Goal: Information Seeking & Learning: Find specific fact

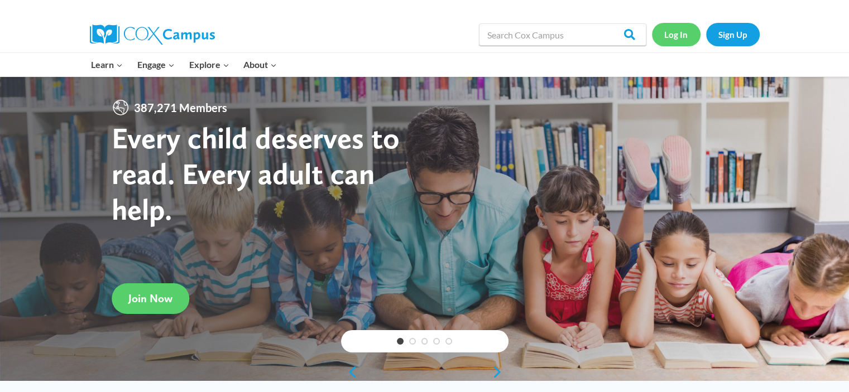
click at [674, 33] on link "Log In" at bounding box center [676, 34] width 49 height 23
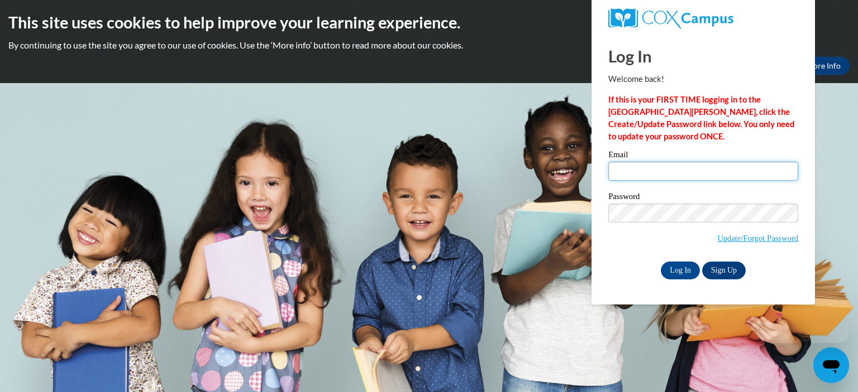
type input "sallymiller@marietta-city.k12.ga.us"
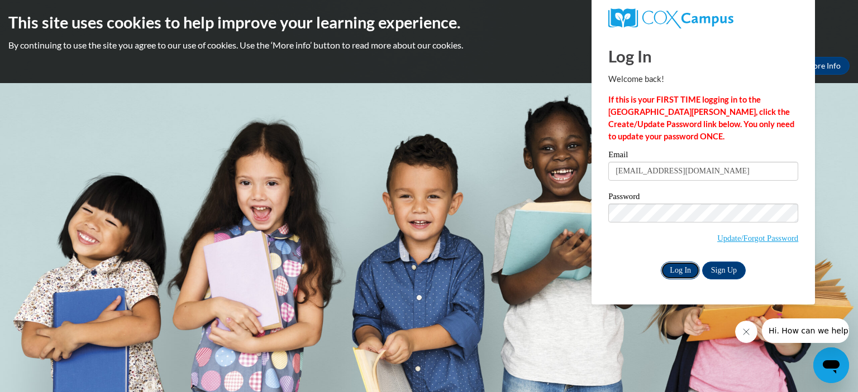
click at [669, 275] on input "Log In" at bounding box center [679, 271] width 39 height 18
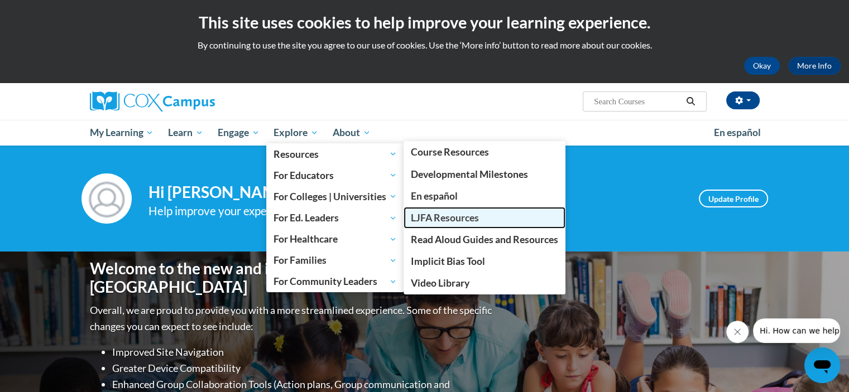
click at [462, 218] on span "LJFA Resources" at bounding box center [445, 218] width 68 height 12
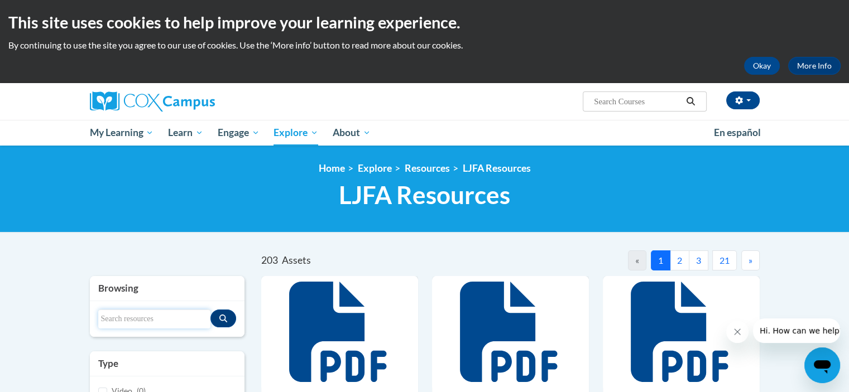
click at [150, 317] on input "Search resources" at bounding box center [154, 319] width 113 height 19
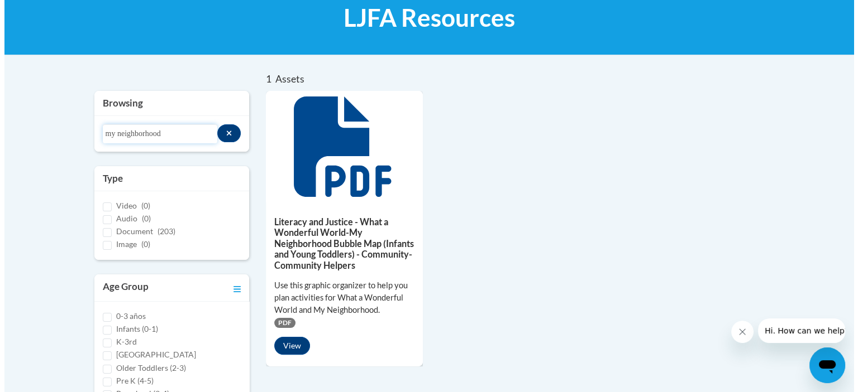
scroll to position [181, 0]
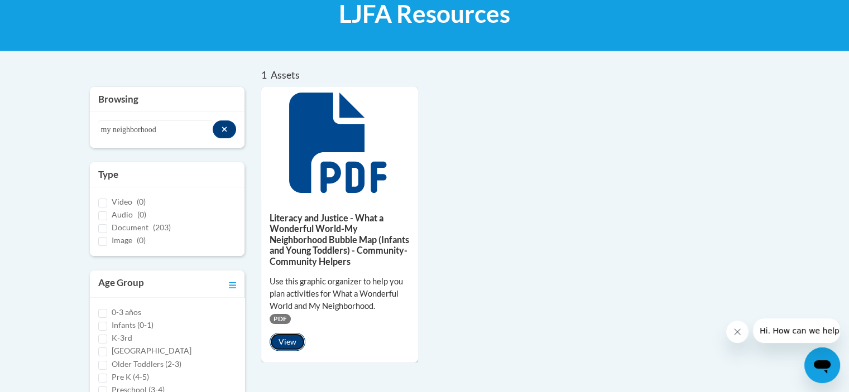
click at [286, 339] on button "View" at bounding box center [288, 342] width 36 height 18
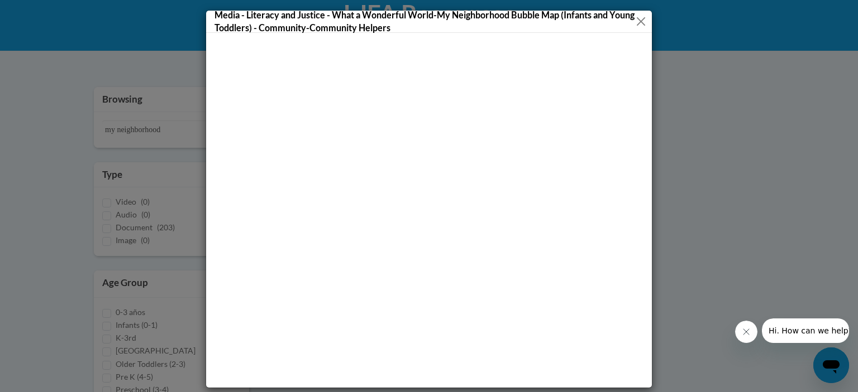
click at [637, 22] on button "Close" at bounding box center [640, 22] width 11 height 14
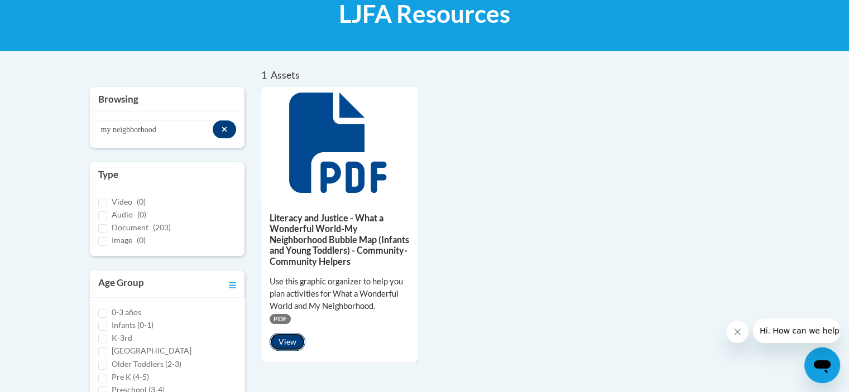
click at [289, 338] on button "View" at bounding box center [288, 342] width 36 height 18
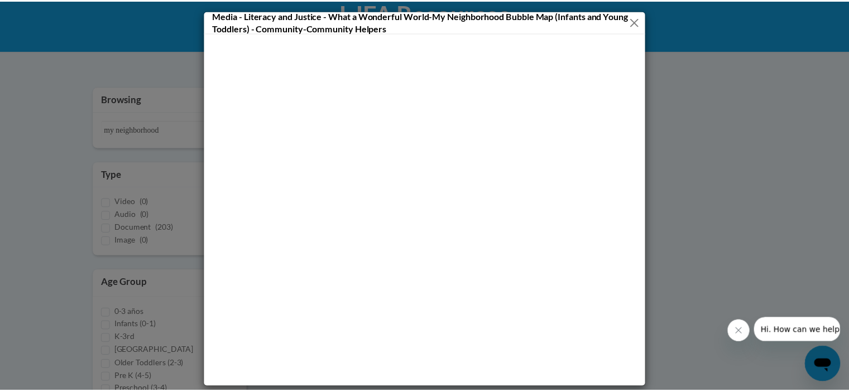
scroll to position [182, 0]
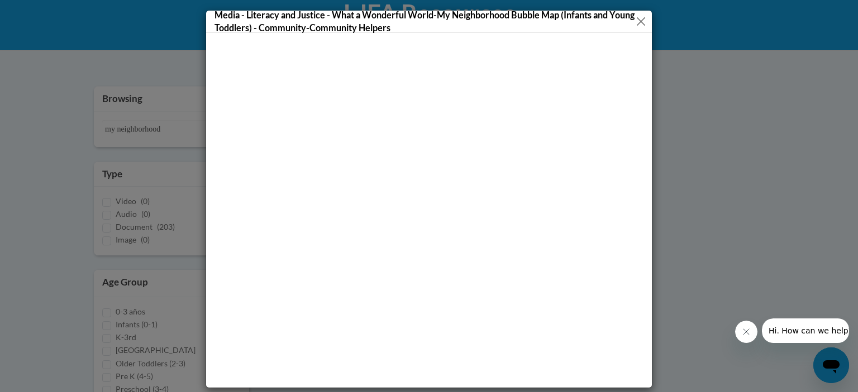
click at [637, 22] on button "Close" at bounding box center [640, 22] width 11 height 14
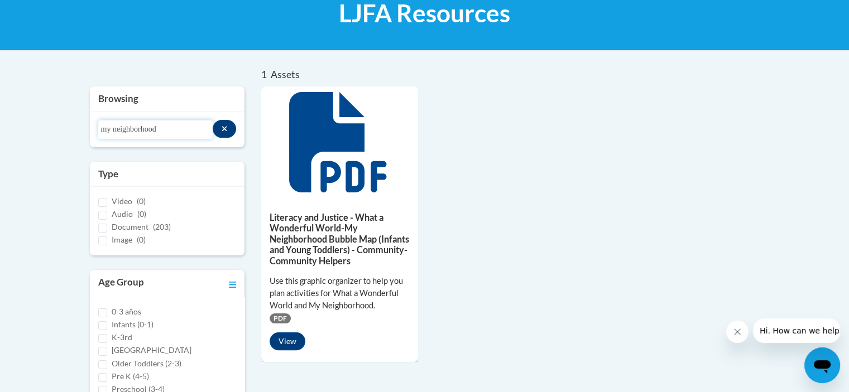
click at [169, 128] on input "my neighborhood" at bounding box center [155, 129] width 114 height 19
type input "m"
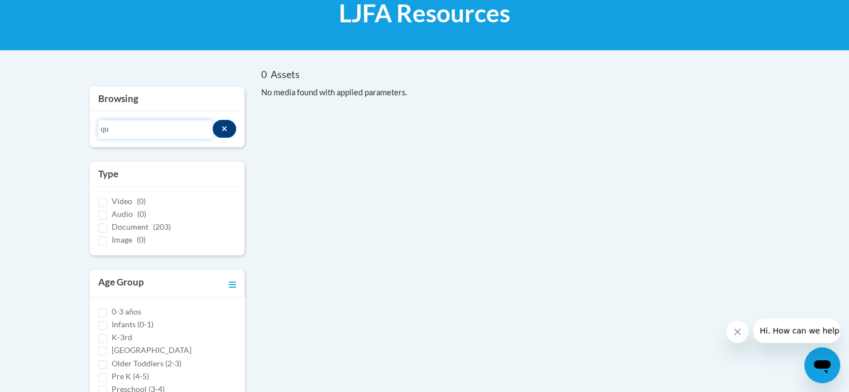
type input "q"
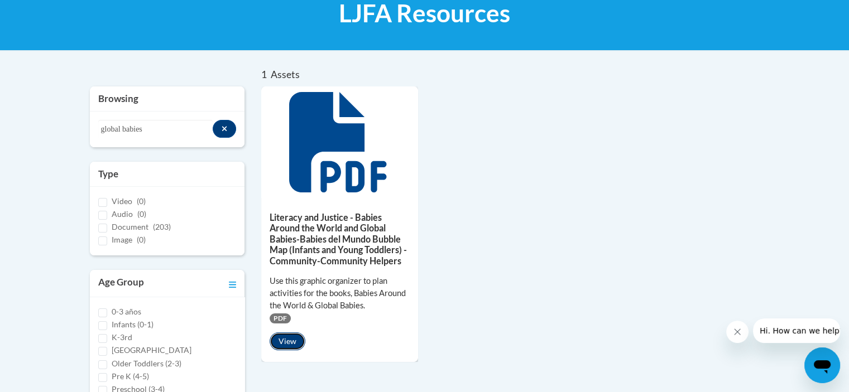
click at [284, 343] on button "View" at bounding box center [288, 342] width 36 height 18
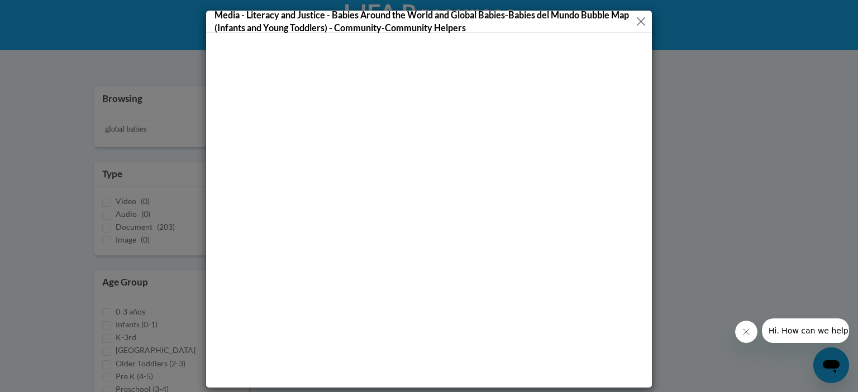
click at [635, 20] on button "Close" at bounding box center [640, 22] width 11 height 14
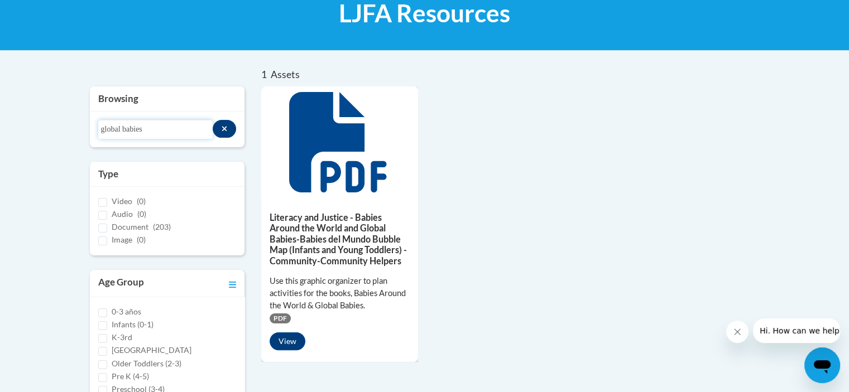
click at [170, 132] on input "global babies" at bounding box center [155, 129] width 114 height 19
type input "g"
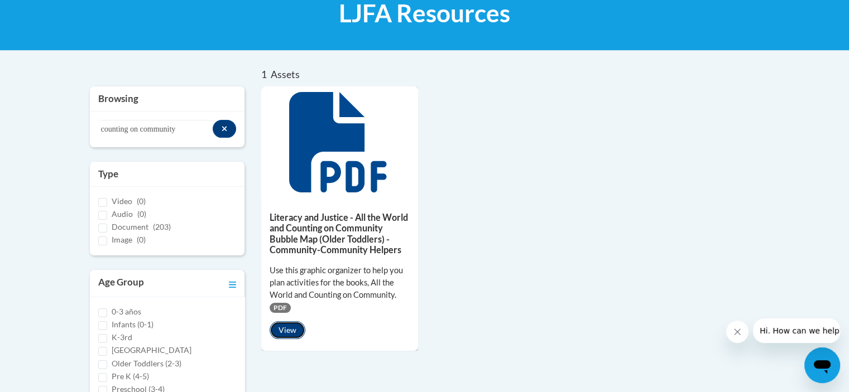
click at [286, 329] on button "View" at bounding box center [288, 331] width 36 height 18
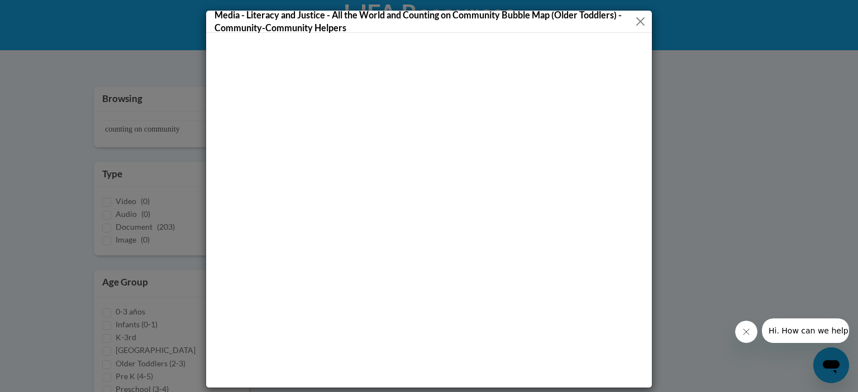
click at [634, 22] on button "Close" at bounding box center [640, 22] width 12 height 14
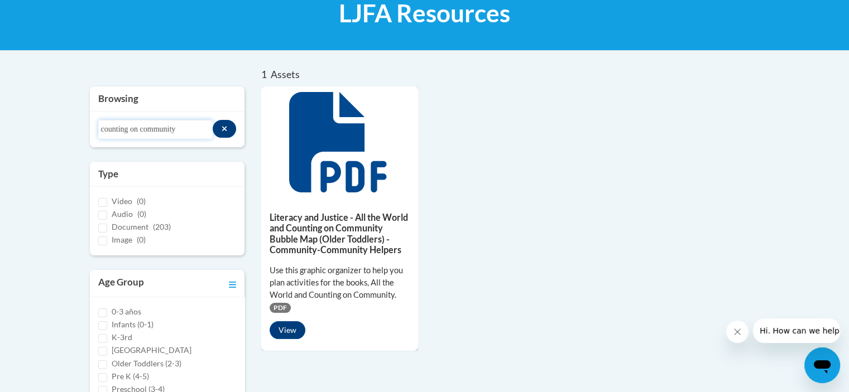
click at [192, 136] on input "counting on community" at bounding box center [155, 129] width 114 height 19
type input "c"
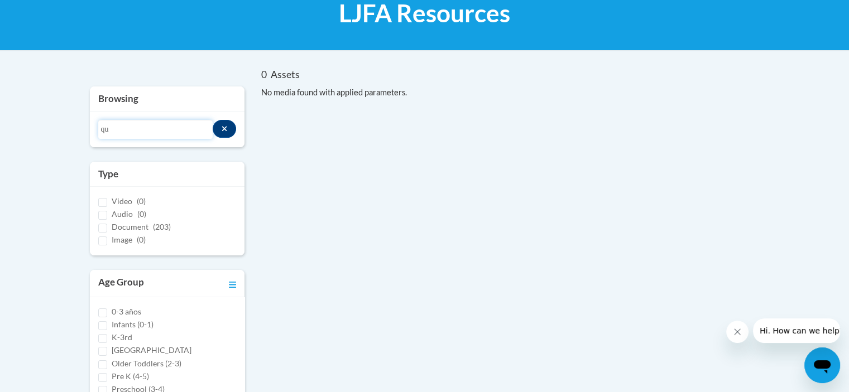
type input "q"
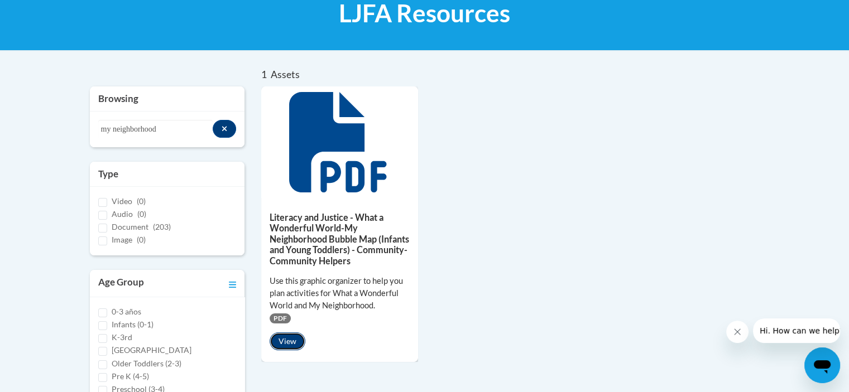
click at [286, 342] on button "View" at bounding box center [288, 342] width 36 height 18
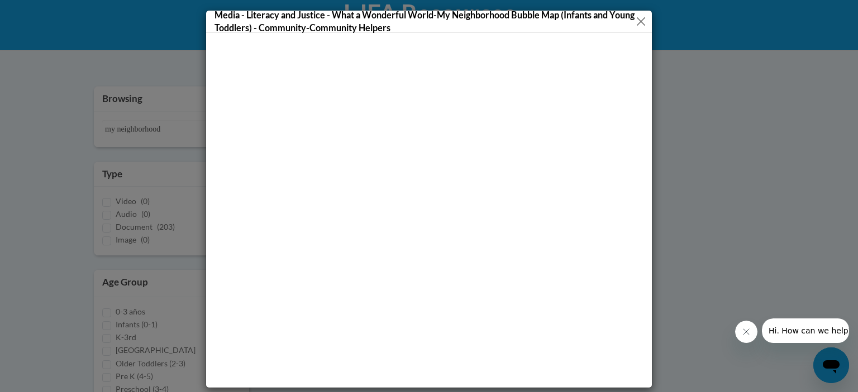
click at [635, 20] on button "Close" at bounding box center [640, 22] width 11 height 14
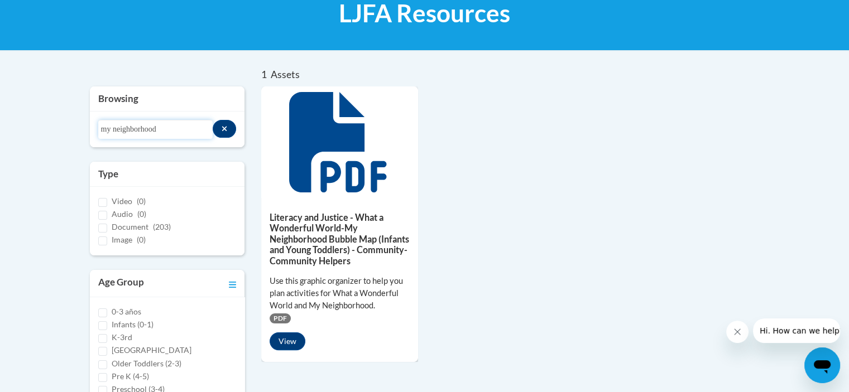
click at [174, 131] on input "my neighborhood" at bounding box center [155, 129] width 114 height 19
type input "m"
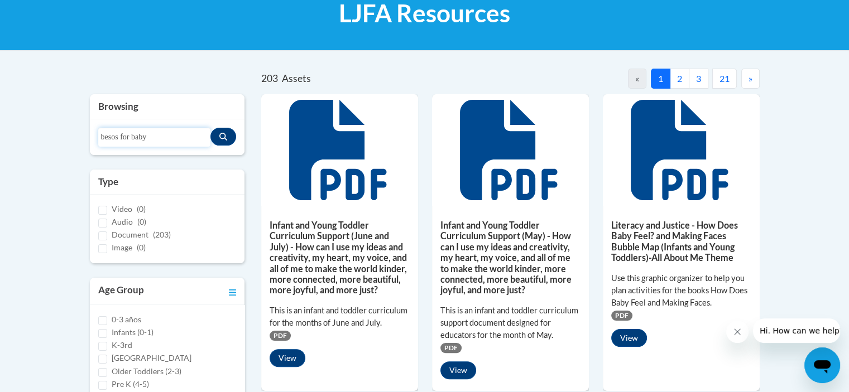
type input "besos for baby"
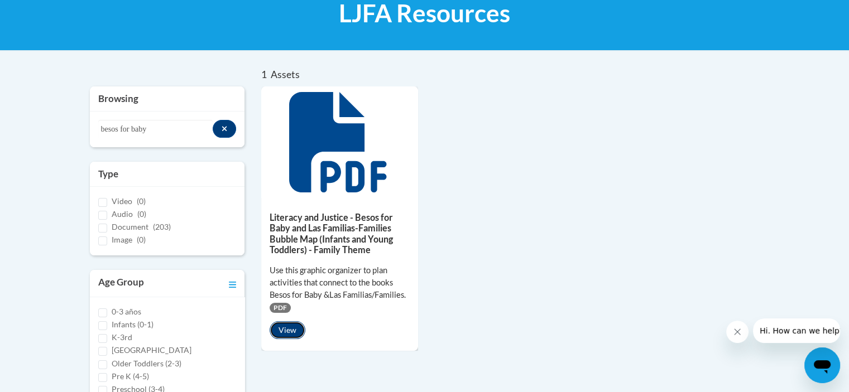
click at [286, 324] on button "View" at bounding box center [288, 331] width 36 height 18
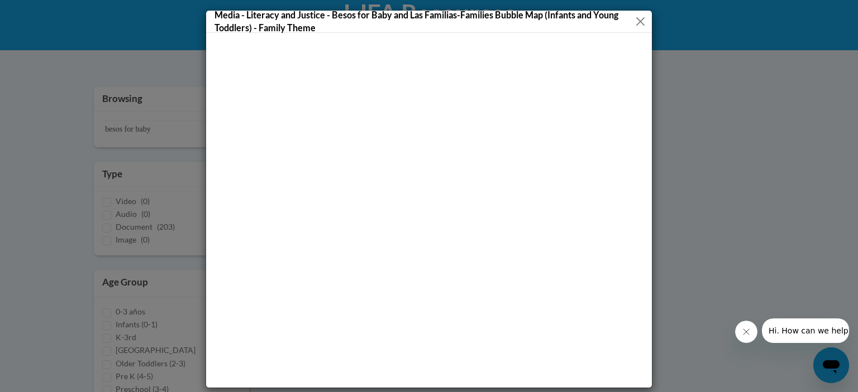
click at [635, 20] on button "Close" at bounding box center [640, 22] width 12 height 14
